Goal: Information Seeking & Learning: Learn about a topic

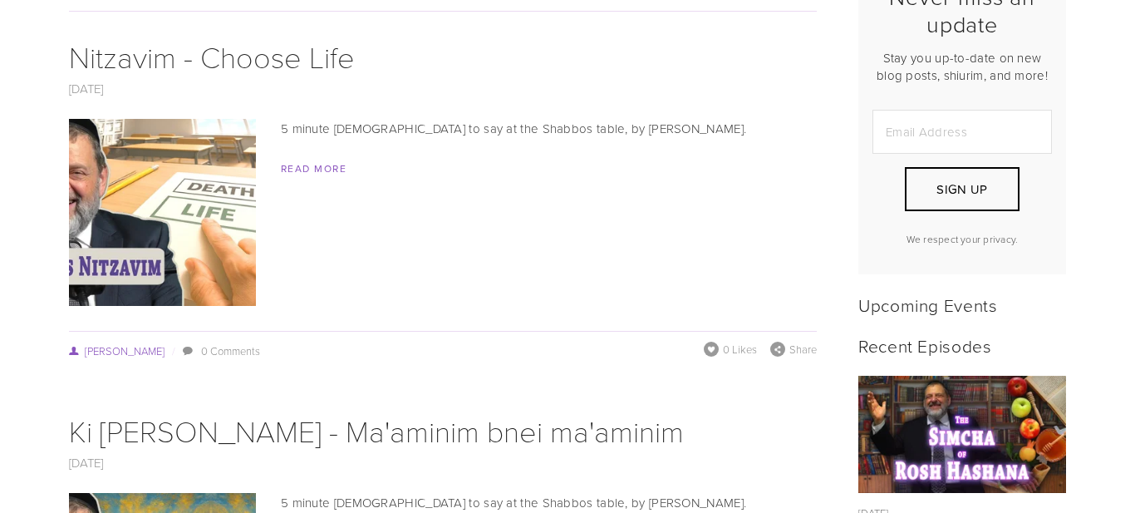
scroll to position [486, 0]
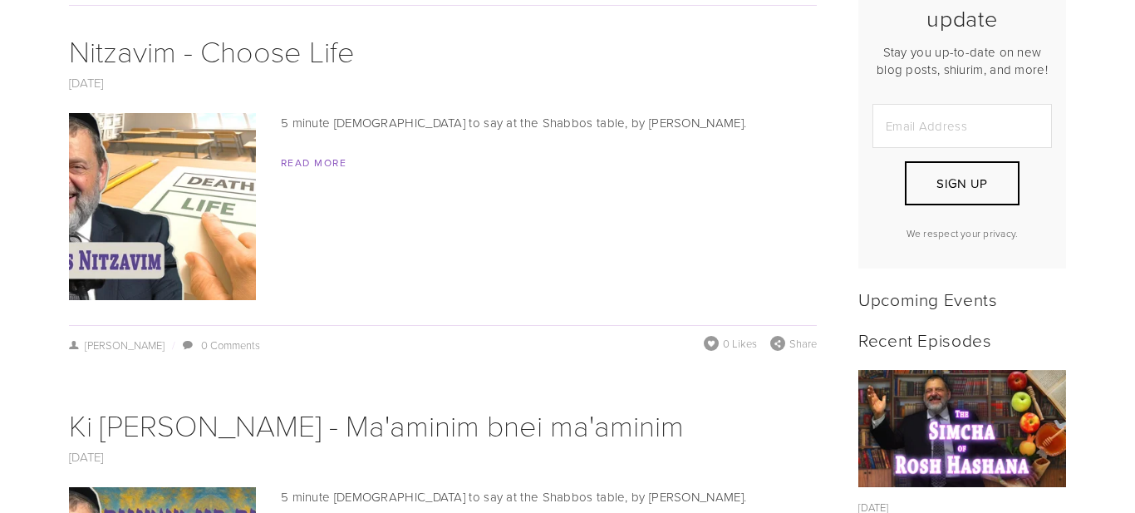
click at [184, 212] on img at bounding box center [163, 206] width 332 height 187
